Goal: Transaction & Acquisition: Download file/media

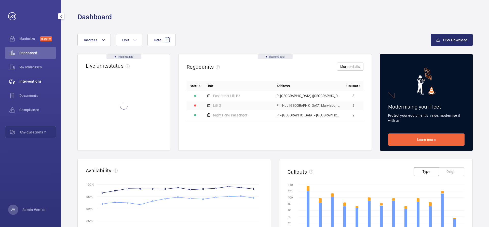
click at [30, 82] on span "Interventions" at bounding box center [37, 81] width 37 height 5
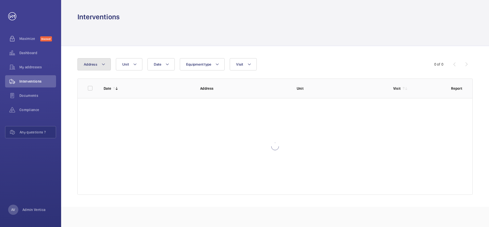
click at [91, 62] on button "Address" at bounding box center [93, 64] width 33 height 12
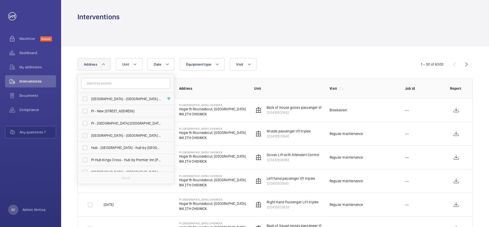
click at [111, 81] on input "text" at bounding box center [125, 83] width 89 height 11
type input "l"
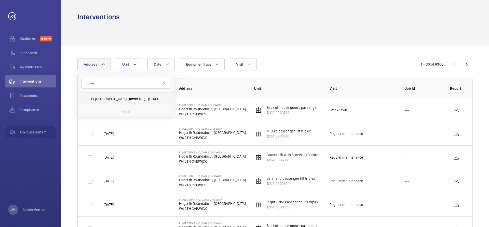
type input "tower hi"
click at [101, 101] on span "PI [GEOGRAPHIC_DATA] ( Tower Hi ll) - [STREET_ADDRESS]" at bounding box center [126, 98] width 70 height 5
click at [90, 101] on input "PI [GEOGRAPHIC_DATA] ( Tower Hi ll) - [STREET_ADDRESS]" at bounding box center [85, 99] width 10 height 10
checkbox input "true"
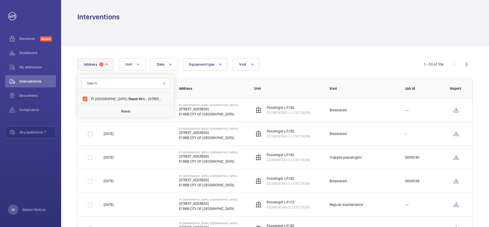
click at [310, 35] on div at bounding box center [274, 34] width 395 height 24
click at [102, 64] on span "1" at bounding box center [101, 64] width 4 height 4
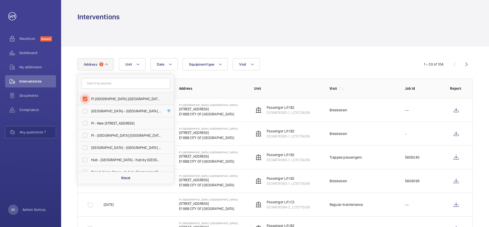
click at [87, 97] on input "PI [GEOGRAPHIC_DATA] ([GEOGRAPHIC_DATA]) - [STREET_ADDRESS]" at bounding box center [85, 99] width 10 height 10
checkbox input "false"
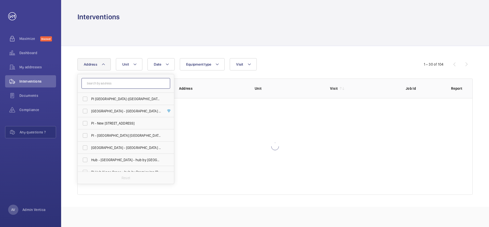
click at [105, 84] on input "text" at bounding box center [125, 83] width 89 height 11
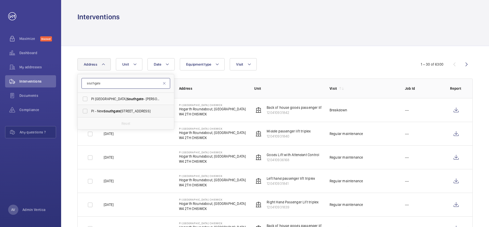
type input "southgate"
click at [115, 110] on span "Southgate" at bounding box center [112, 111] width 17 height 4
click at [90, 110] on input "PI - New [STREET_ADDRESS]" at bounding box center [85, 111] width 10 height 10
checkbox input "true"
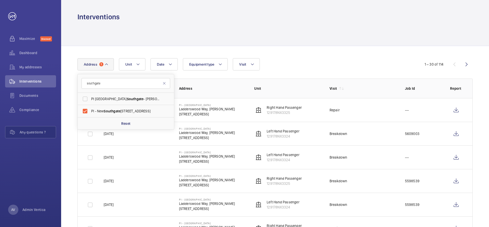
click at [374, 29] on div at bounding box center [274, 34] width 395 height 24
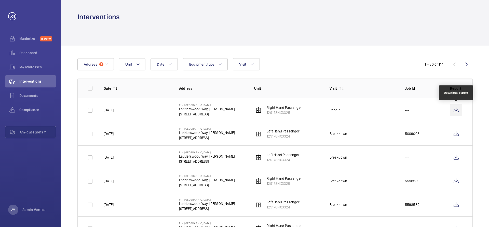
click at [454, 110] on wm-front-icon-button at bounding box center [456, 110] width 12 height 12
